Goal: Check status: Check status

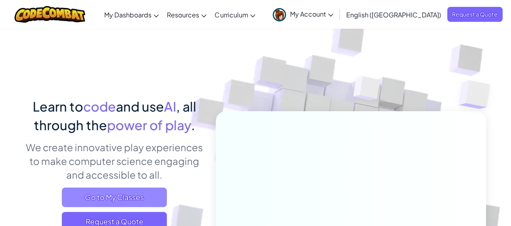
click at [130, 195] on span "Go to My Classes" at bounding box center [114, 196] width 105 height 19
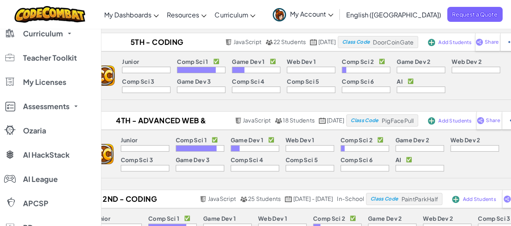
scroll to position [121, 0]
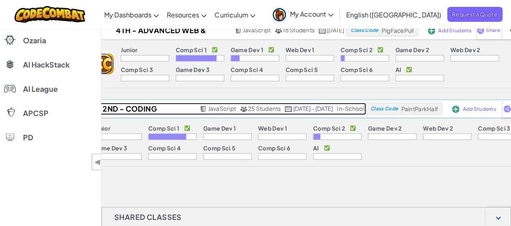
click at [124, 108] on h2 "2nd - Coding Fundamentals - [PERSON_NAME] 2025" at bounding box center [129, 109] width 138 height 12
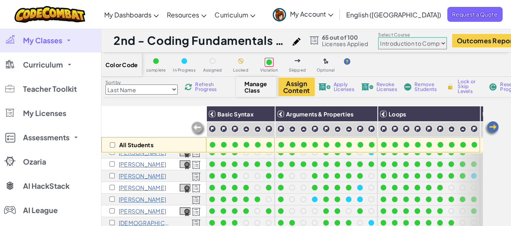
scroll to position [81, 0]
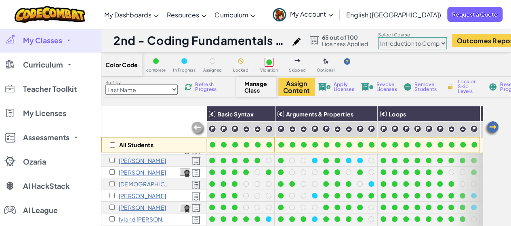
click at [440, 42] on select "Junior Introduction to Computer Science Game Development 1 Web Development 1 Co…" at bounding box center [412, 43] width 69 height 12
select select "5632661322961295f9428638"
click at [385, 37] on select "Junior Introduction to Computer Science Game Development 1 Web Development 1 Co…" at bounding box center [412, 43] width 69 height 12
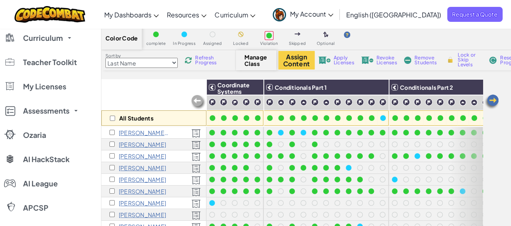
scroll to position [0, 0]
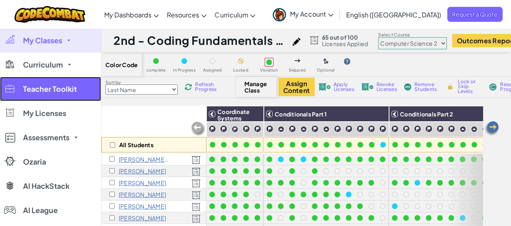
click at [66, 82] on link "Teacher Toolkit" at bounding box center [50, 89] width 101 height 24
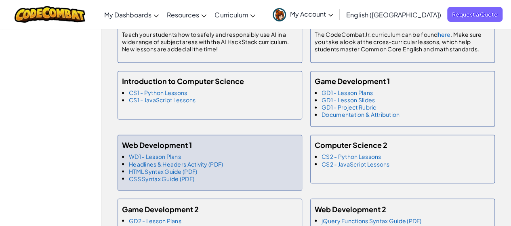
scroll to position [646, 0]
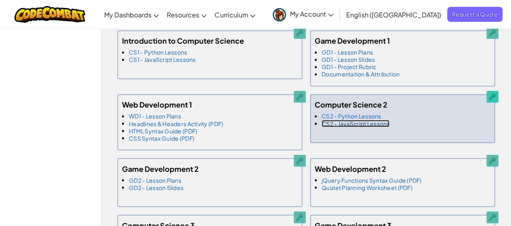
click at [366, 122] on link "CS2 - JavaScript Lessons" at bounding box center [356, 123] width 68 height 7
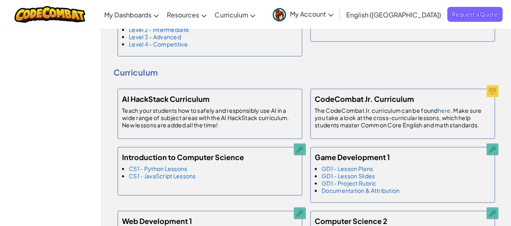
scroll to position [404, 0]
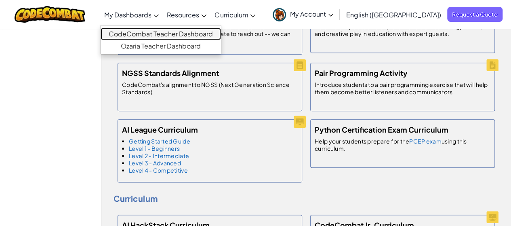
click at [165, 34] on link "CodeCombat Teacher Dashboard" at bounding box center [161, 34] width 120 height 12
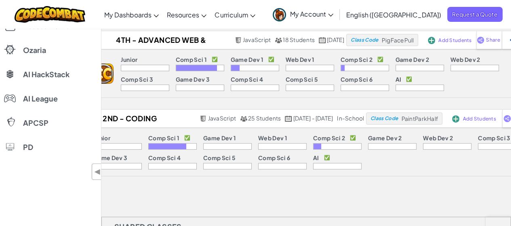
scroll to position [121, 0]
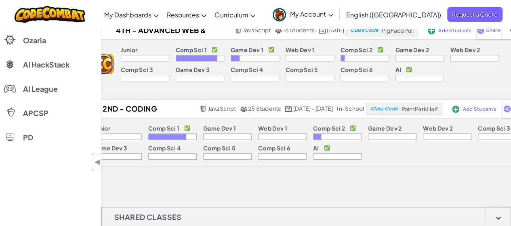
click at [313, 130] on p "Comp Sci 2" at bounding box center [329, 128] width 32 height 6
click at [313, 136] on div at bounding box center [337, 136] width 48 height 6
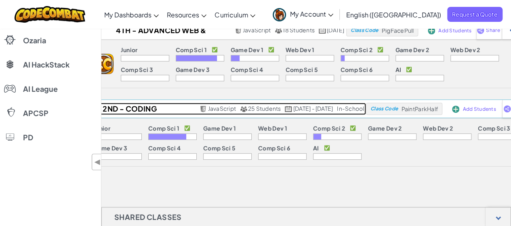
click at [123, 104] on h2 "2nd - Coding Fundamentals - [PERSON_NAME] 2025" at bounding box center [129, 109] width 138 height 12
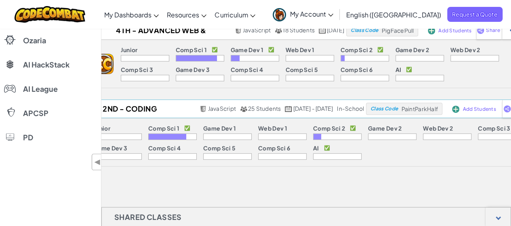
select select "5632661322961295f9428638"
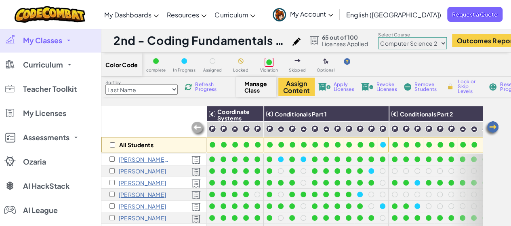
click at [429, 45] on select "Junior Introduction to Computer Science Game Development 1 Web Development 1 Co…" at bounding box center [412, 43] width 69 height 12
click at [385, 37] on select "Junior Introduction to Computer Science Game Development 1 Web Development 1 Co…" at bounding box center [412, 43] width 69 height 12
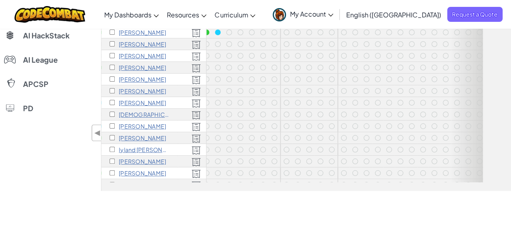
scroll to position [162, 0]
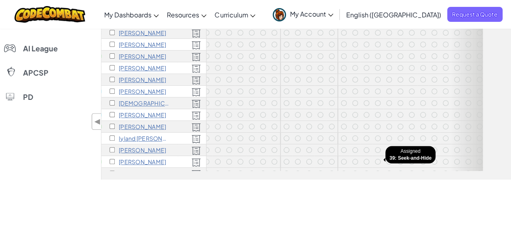
click at [381, 164] on div at bounding box center [377, 161] width 9 height 9
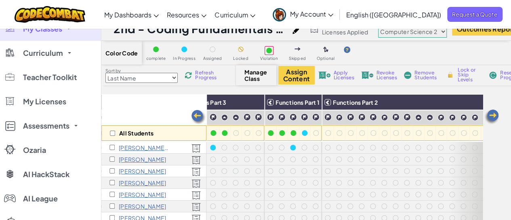
scroll to position [0, 0]
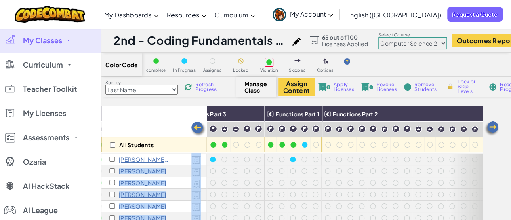
drag, startPoint x: 270, startPoint y: 169, endPoint x: 186, endPoint y: 158, distance: 84.3
